Goal: Information Seeking & Learning: Learn about a topic

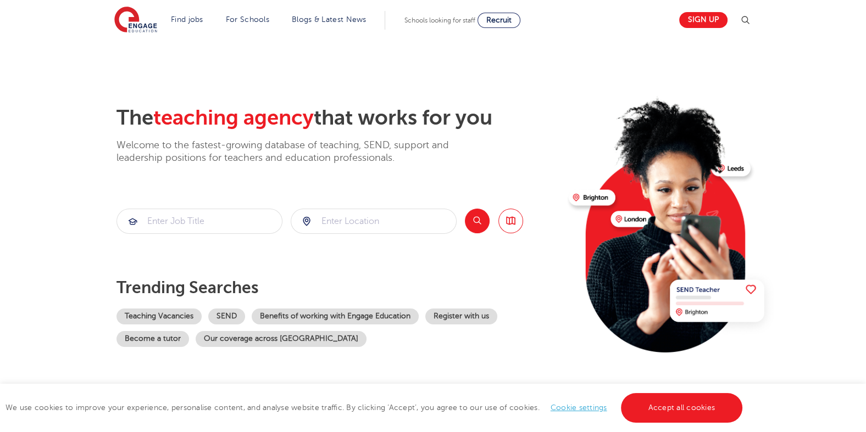
click at [176, 151] on p "Welcome to the fastest-growing database of teaching, SEND, support and leadersh…" at bounding box center [297, 152] width 363 height 26
click at [189, 146] on p "Welcome to the fastest-growing database of teaching, SEND, support and leadersh…" at bounding box center [297, 152] width 363 height 26
click at [222, 140] on p "Welcome to the fastest-growing database of teaching, SEND, support and leadersh…" at bounding box center [297, 152] width 363 height 26
click at [799, 191] on section "The teaching agency that works for you Welcome to the fastest-growing database …" at bounding box center [433, 221] width 866 height 363
click at [168, 153] on p "Welcome to the fastest-growing database of teaching, SEND, support and leadersh…" at bounding box center [297, 152] width 363 height 26
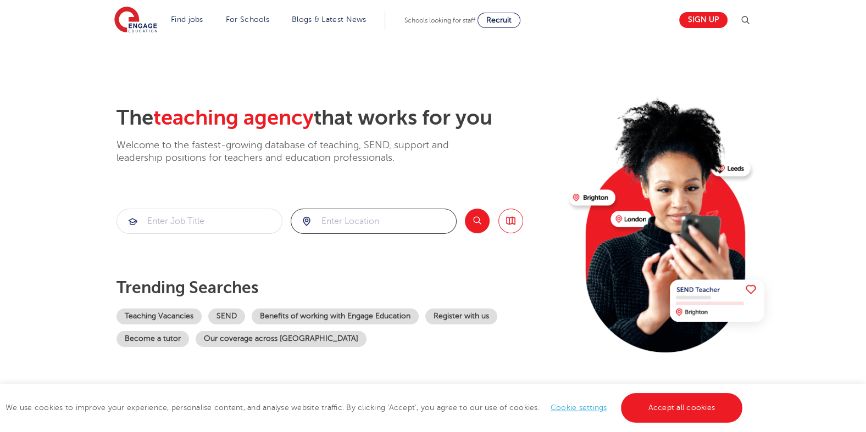
click at [337, 215] on input "search" at bounding box center [373, 221] width 165 height 24
click at [310, 255] on li "[GEOGRAPHIC_DATA]" at bounding box center [372, 253] width 157 height 22
type input "[GEOGRAPHIC_DATA]"
click at [200, 220] on input "search" at bounding box center [199, 221] width 165 height 24
type input "l"
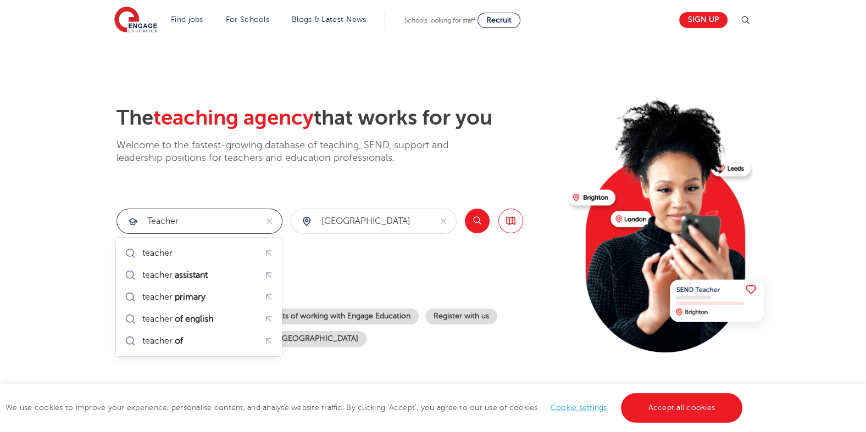
type input "teacher"
click button "Submit" at bounding box center [0, 0] width 0 height 0
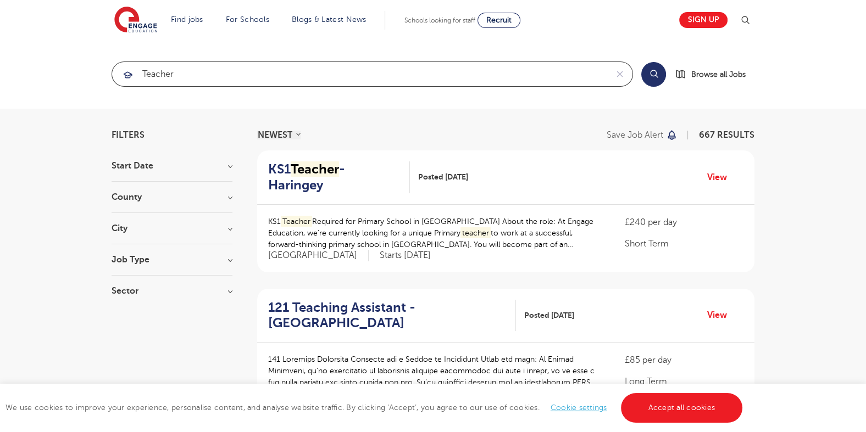
click at [183, 73] on input "teacher" at bounding box center [359, 74] width 495 height 24
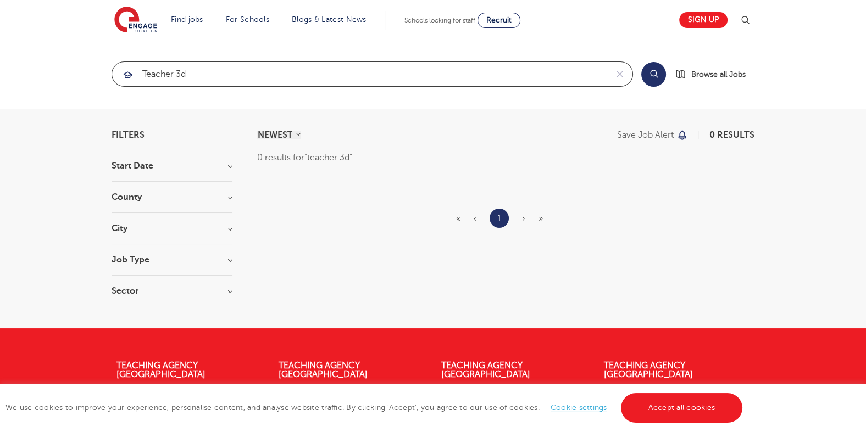
click button "Submit" at bounding box center [0, 0] width 0 height 0
click at [197, 77] on input "teacher 3d" at bounding box center [359, 74] width 495 height 24
type input "teacher games"
click button "Submit" at bounding box center [0, 0] width 0 height 0
click at [474, 218] on span "‹" at bounding box center [474, 219] width 3 height 10
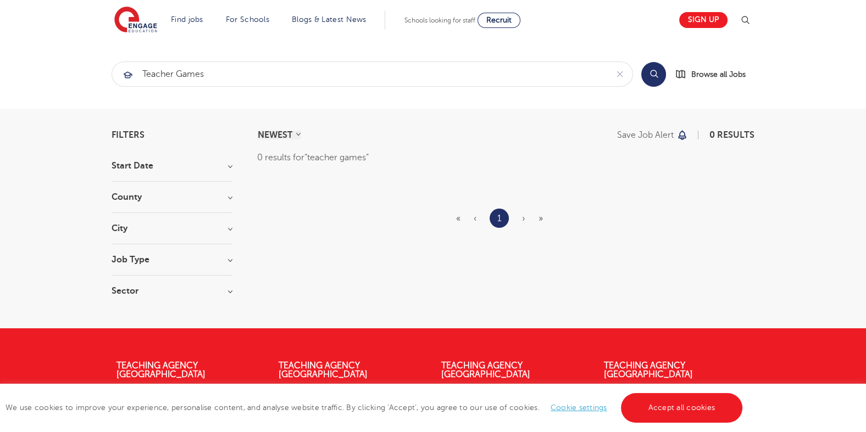
click at [460, 217] on ul "« ‹ 1 › »" at bounding box center [506, 218] width 100 height 19
click at [295, 148] on section "NEWEST OLDEST Save job alert 0 results 0 results for teacher games « ‹ 1 › »" at bounding box center [505, 219] width 497 height 176
click at [168, 76] on input "teacher games" at bounding box center [359, 74] width 495 height 24
click at [216, 75] on input "teacher games" at bounding box center [359, 74] width 495 height 24
click at [218, 74] on input "teacher games" at bounding box center [359, 74] width 495 height 24
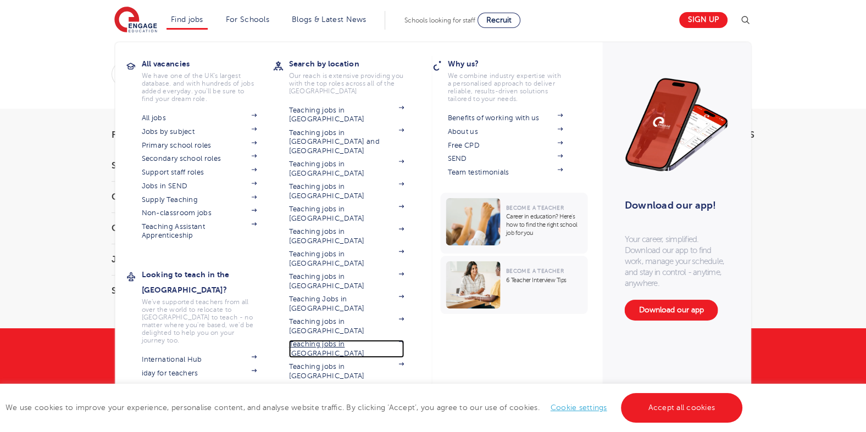
click at [327, 340] on link "Teaching jobs in [GEOGRAPHIC_DATA]" at bounding box center [346, 349] width 115 height 18
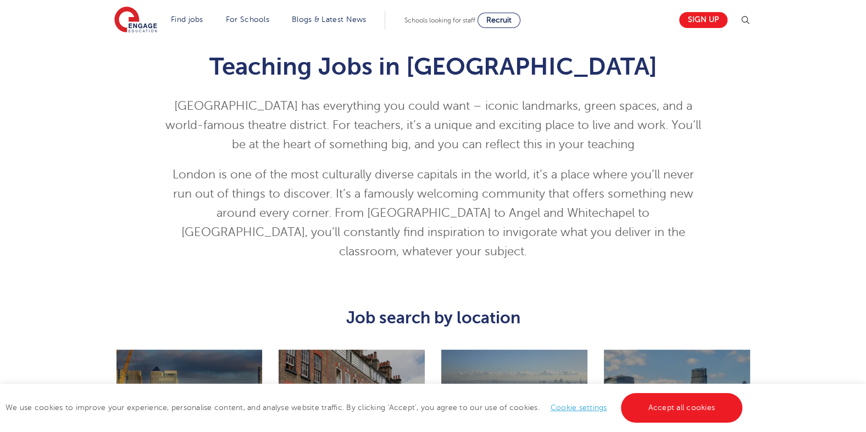
scroll to position [515, 0]
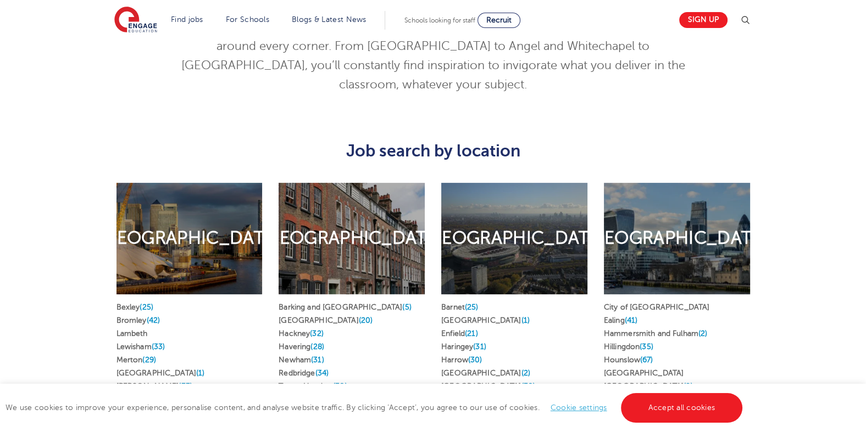
click at [500, 236] on h2 "North London" at bounding box center [513, 238] width 181 height 23
click at [447, 303] on link "Barnet (25)" at bounding box center [459, 307] width 37 height 8
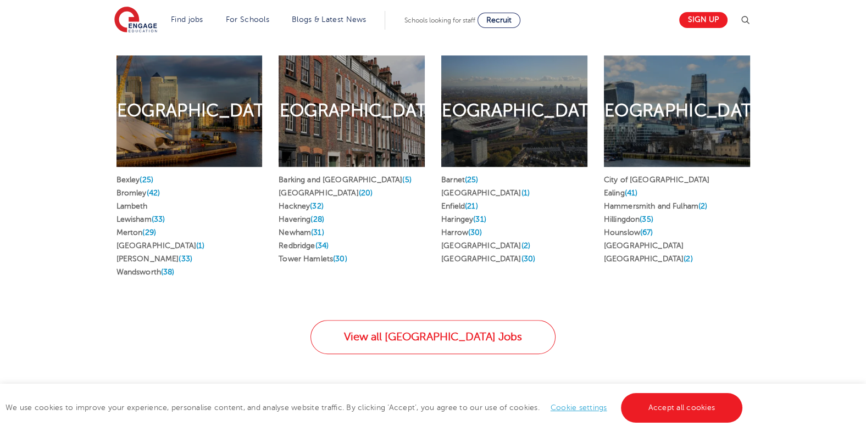
scroll to position [687, 0]
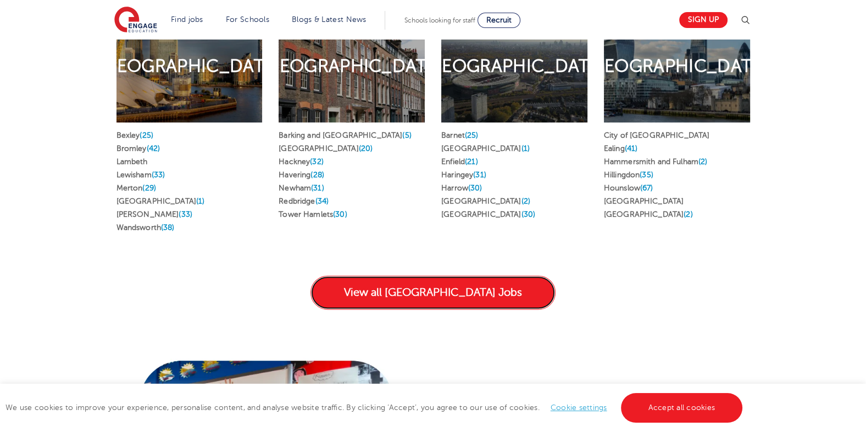
click at [450, 276] on link "View all London Jobs" at bounding box center [432, 293] width 245 height 34
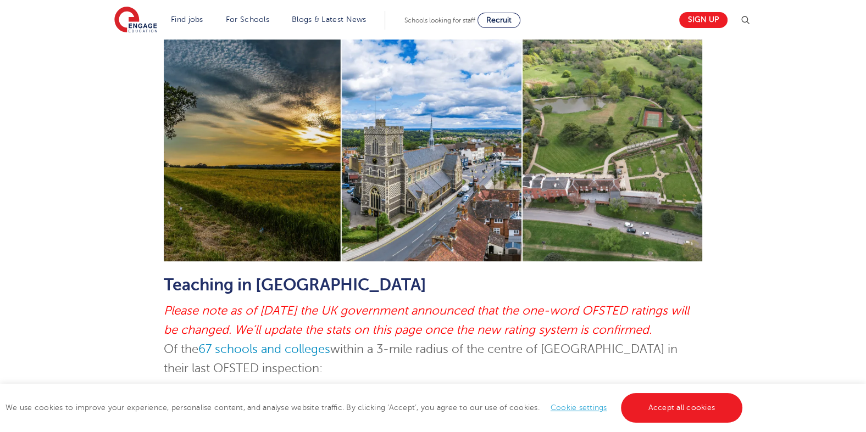
scroll to position [171, 0]
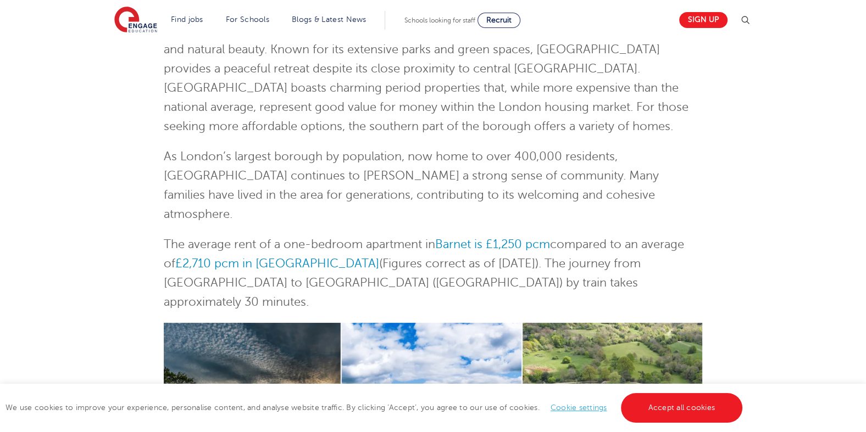
click at [319, 82] on p "Barnet, a popular borough in [GEOGRAPHIC_DATA], offers a unique blend of urban …" at bounding box center [433, 78] width 539 height 115
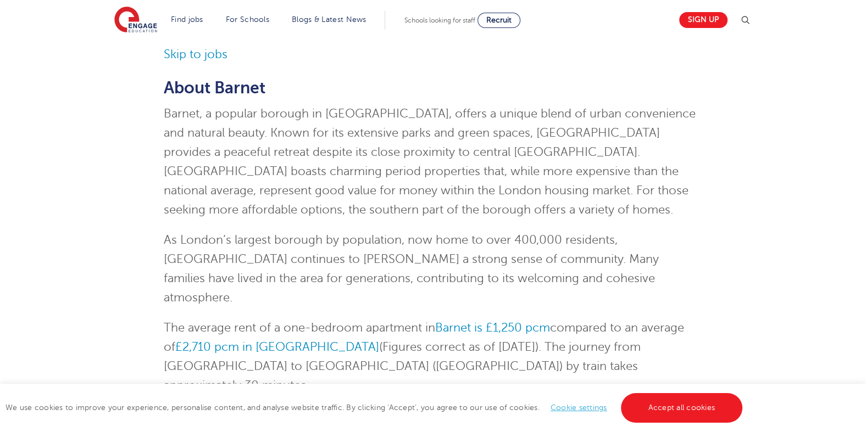
scroll to position [0, 0]
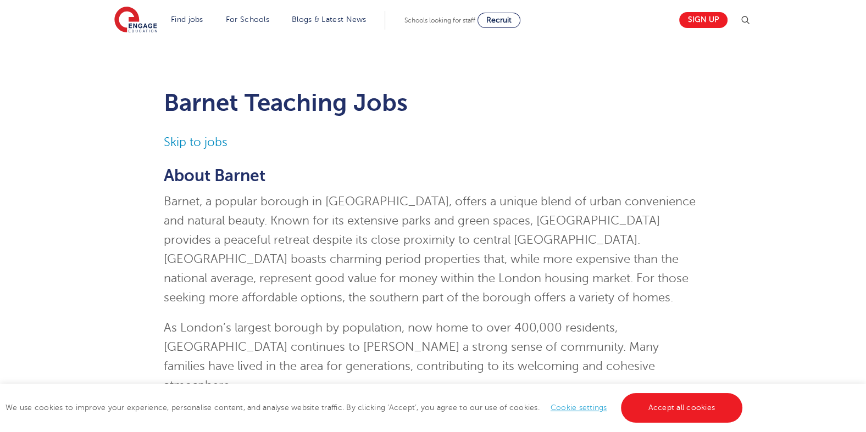
click at [264, 108] on h1 "Barnet Teaching Jobs" at bounding box center [433, 102] width 539 height 27
click at [325, 209] on p "Barnet, a popular borough in [GEOGRAPHIC_DATA], offers a unique blend of urban …" at bounding box center [433, 249] width 539 height 115
click at [327, 207] on p "Barnet, a popular borough in [GEOGRAPHIC_DATA], offers a unique blend of urban …" at bounding box center [433, 249] width 539 height 115
click at [393, 214] on p "Barnet, a popular borough in North London, offers a unique blend of urban conve…" at bounding box center [433, 249] width 539 height 115
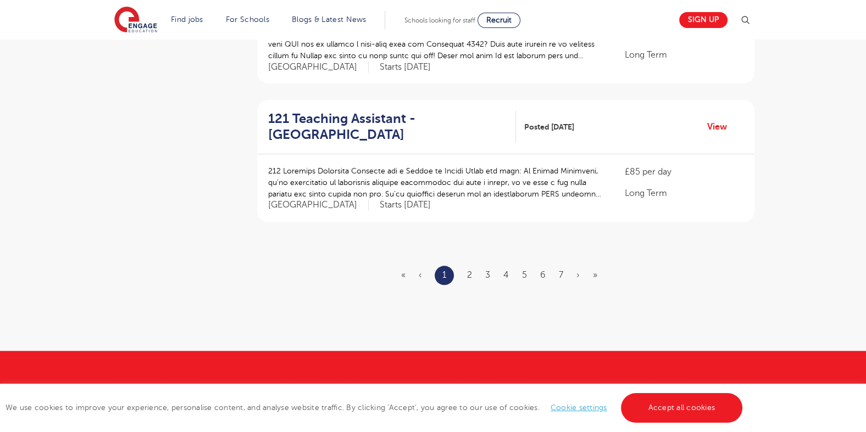
scroll to position [1315, 0]
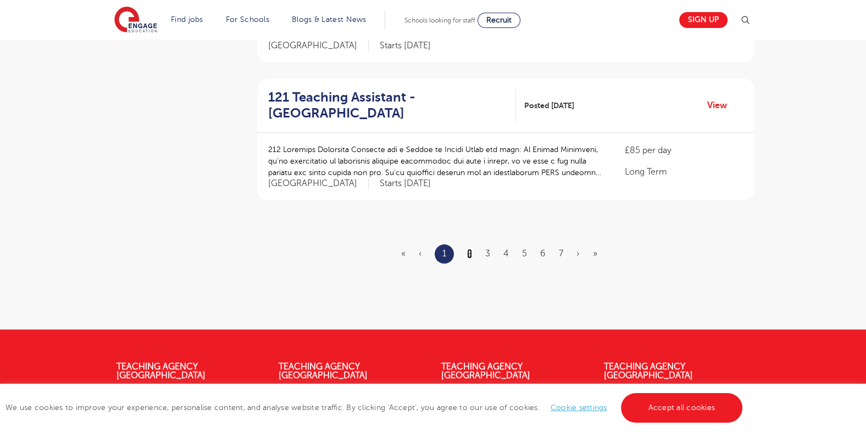
click at [469, 249] on link "2" at bounding box center [469, 254] width 5 height 10
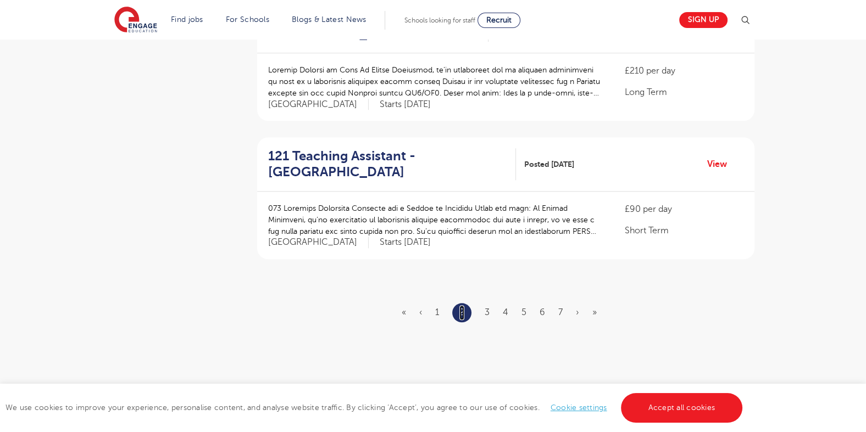
scroll to position [1258, 0]
click at [489, 306] on link "3" at bounding box center [486, 311] width 5 height 10
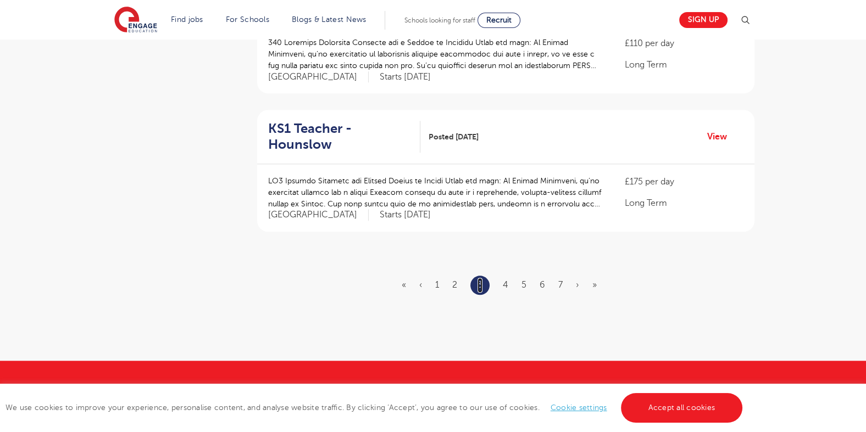
scroll to position [1315, 0]
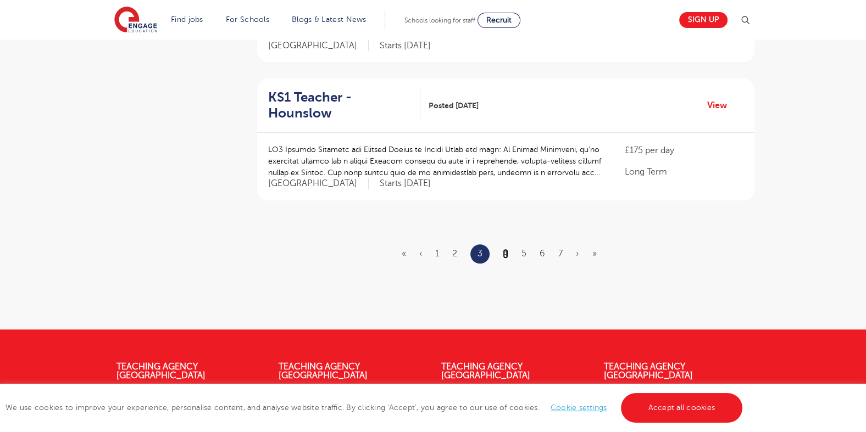
click at [504, 249] on link "4" at bounding box center [505, 254] width 5 height 10
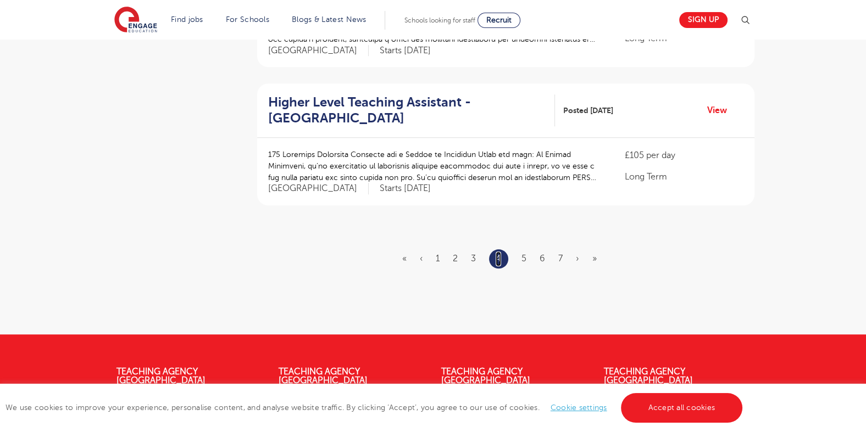
scroll to position [1315, 0]
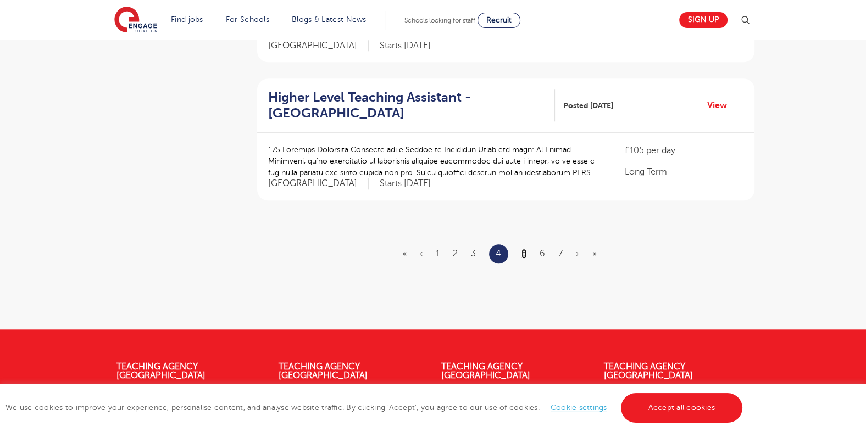
click at [524, 249] on link "5" at bounding box center [523, 254] width 5 height 10
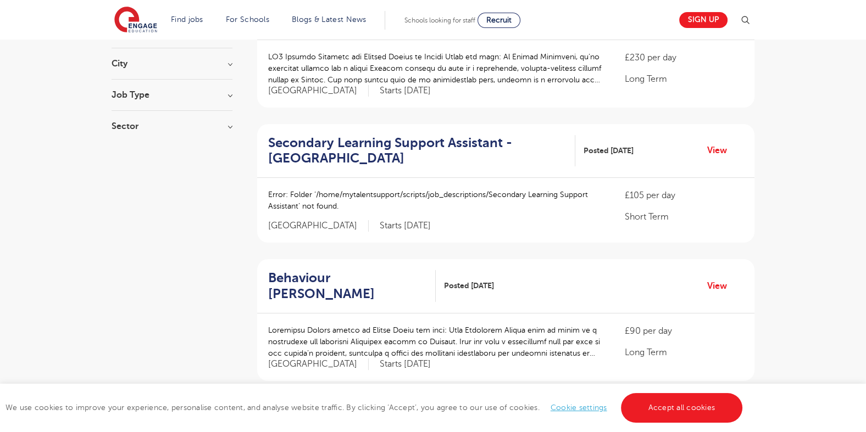
scroll to position [171, 0]
